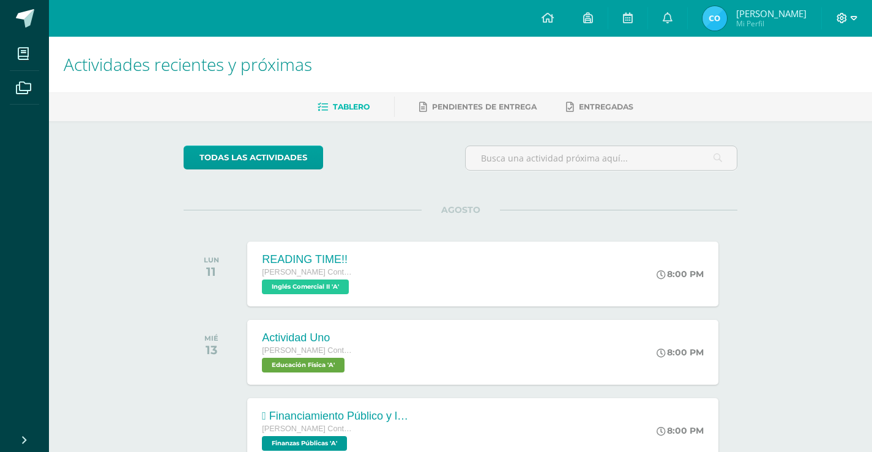
click at [852, 20] on icon at bounding box center [854, 18] width 7 height 11
click at [833, 84] on span "Cerrar sesión" at bounding box center [815, 84] width 55 height 12
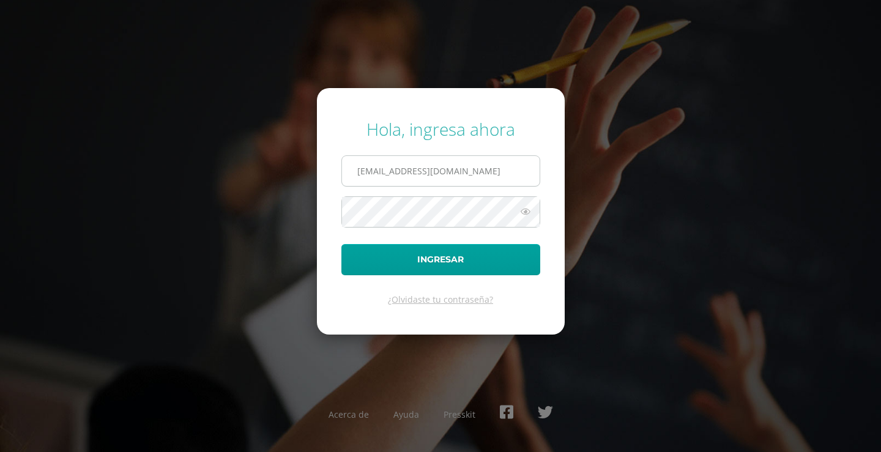
click at [468, 184] on input "[EMAIL_ADDRESS][DOMAIN_NAME]" at bounding box center [441, 171] width 198 height 30
type input "[EMAIL_ADDRESS][DOMAIN_NAME]"
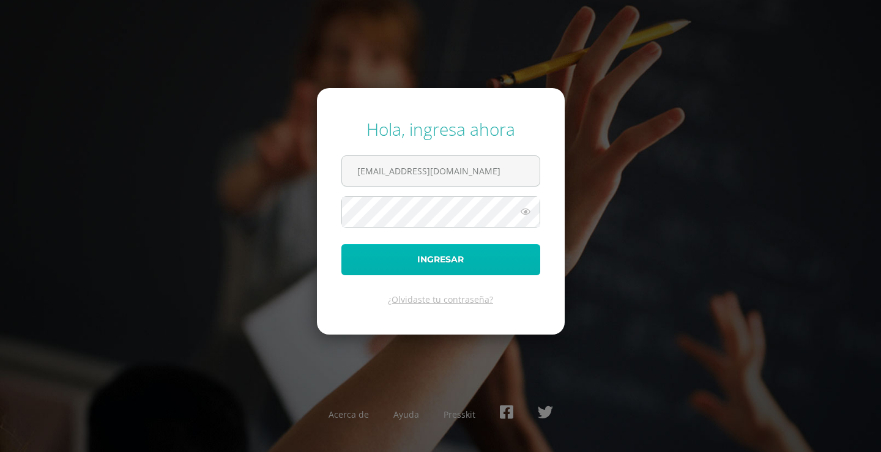
click at [475, 245] on button "Ingresar" at bounding box center [440, 259] width 199 height 31
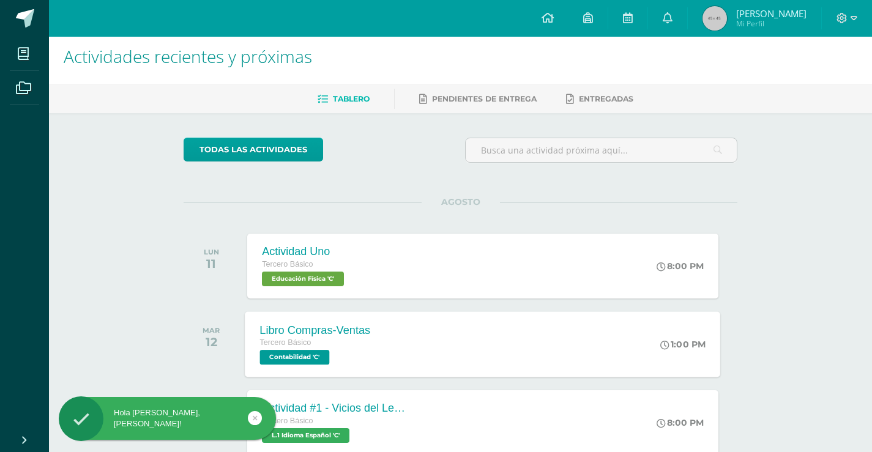
scroll to position [122, 0]
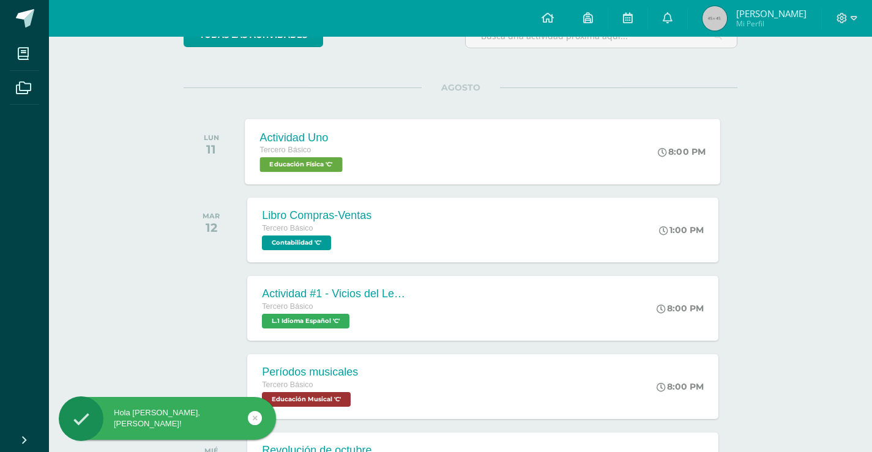
click at [434, 166] on div "Actividad Uno Tercero Básico Educación Física 'C' 8:00 PM Actividad Uno Educaci…" at bounding box center [482, 151] width 475 height 65
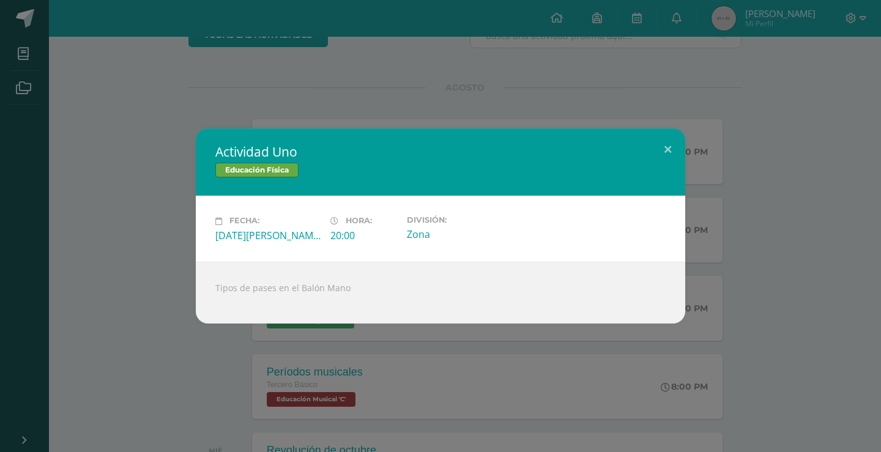
click at [152, 204] on div "Actividad Uno Educación Física Fecha: Lunes 11 de Agosto Hora: 20:00 División: …" at bounding box center [440, 226] width 871 height 195
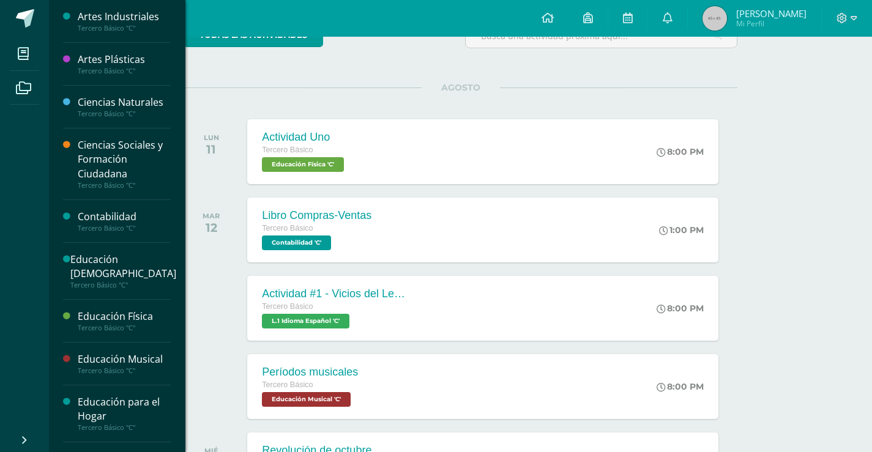
scroll to position [262, 0]
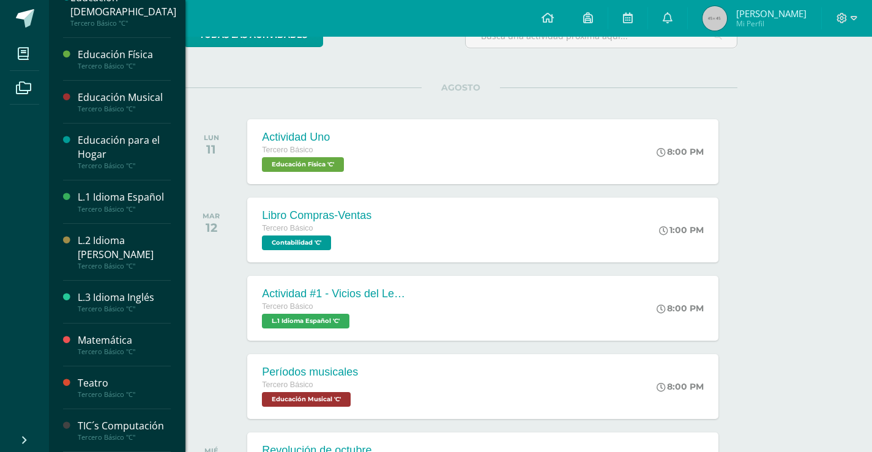
click at [114, 340] on div "Matemática" at bounding box center [124, 341] width 93 height 14
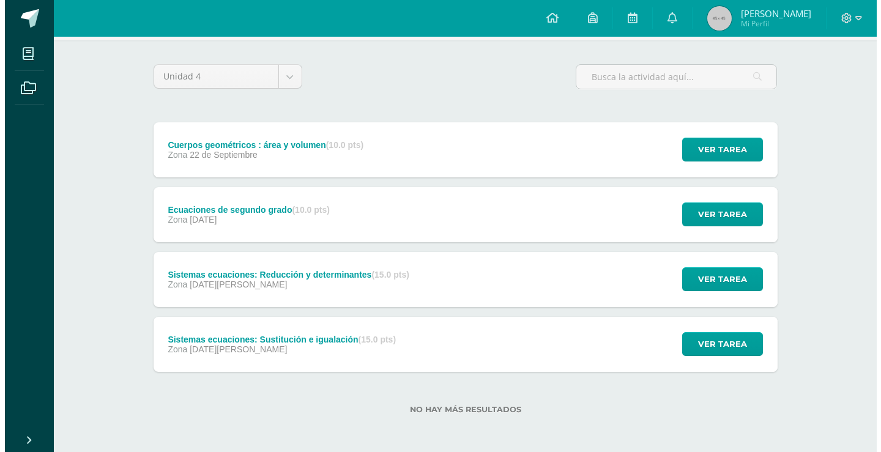
scroll to position [83, 0]
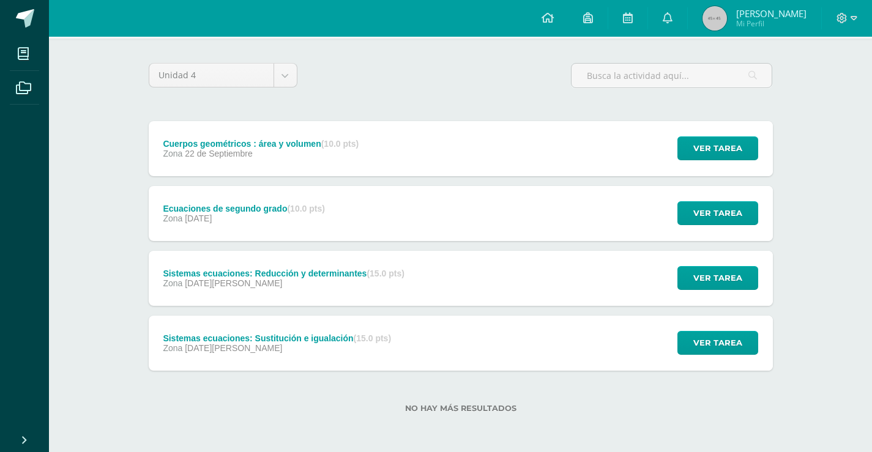
click at [318, 270] on div "Sistemas ecuaciones: Reducción y determinantes (15.0 pts)" at bounding box center [283, 274] width 241 height 10
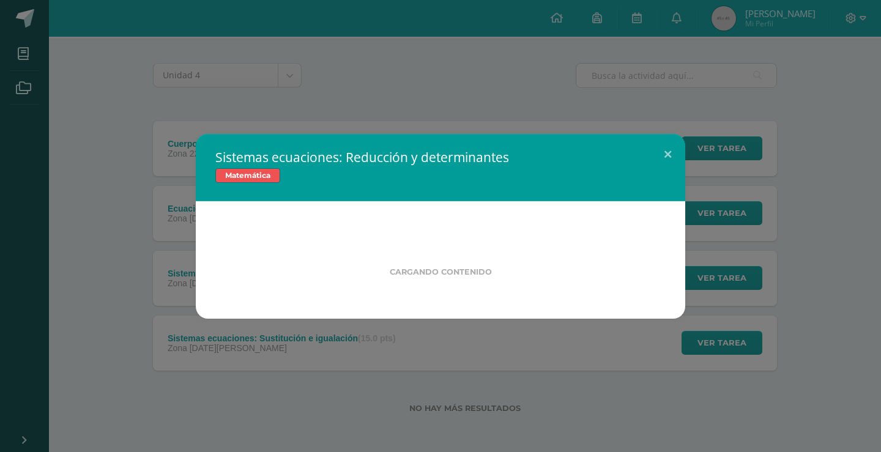
click at [47, 228] on div "Sistemas ecuaciones: Reducción y determinantes Matemática Cargando contenido" at bounding box center [440, 226] width 871 height 185
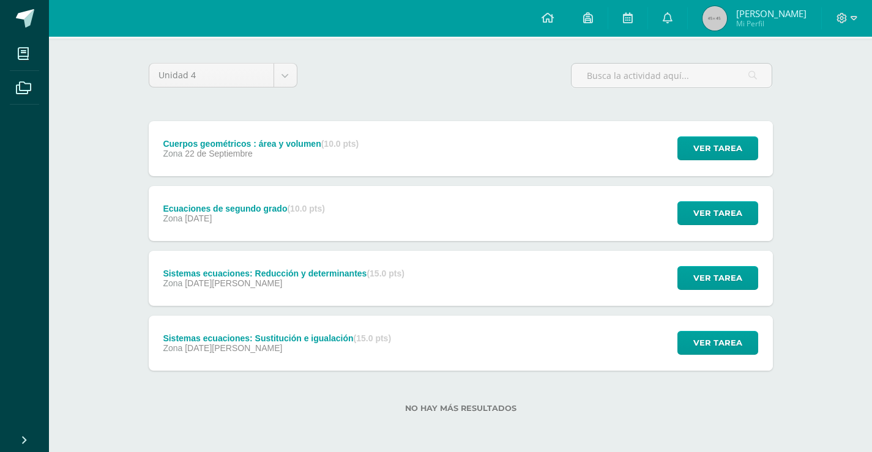
click at [332, 340] on div "Sistemas ecuaciones: Sustitución e igualación (15.0 pts)" at bounding box center [277, 339] width 228 height 10
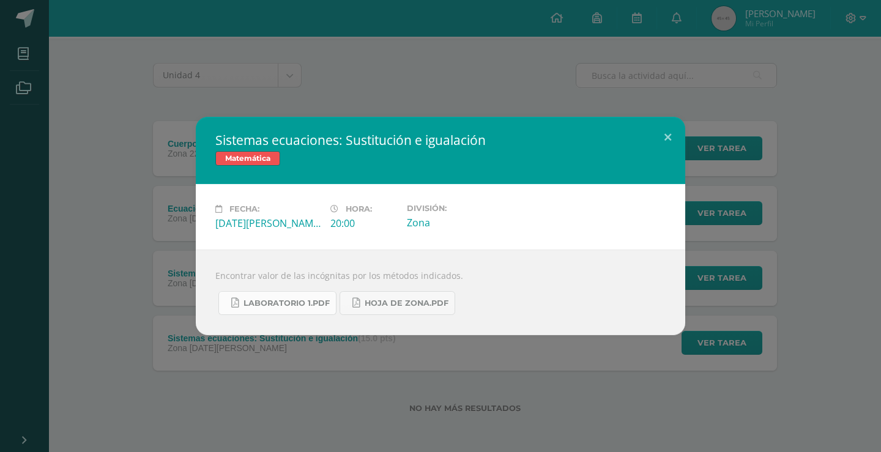
click at [276, 311] on link "Laboratorio 1.pdf" at bounding box center [277, 303] width 118 height 24
